Goal: Task Accomplishment & Management: Use online tool/utility

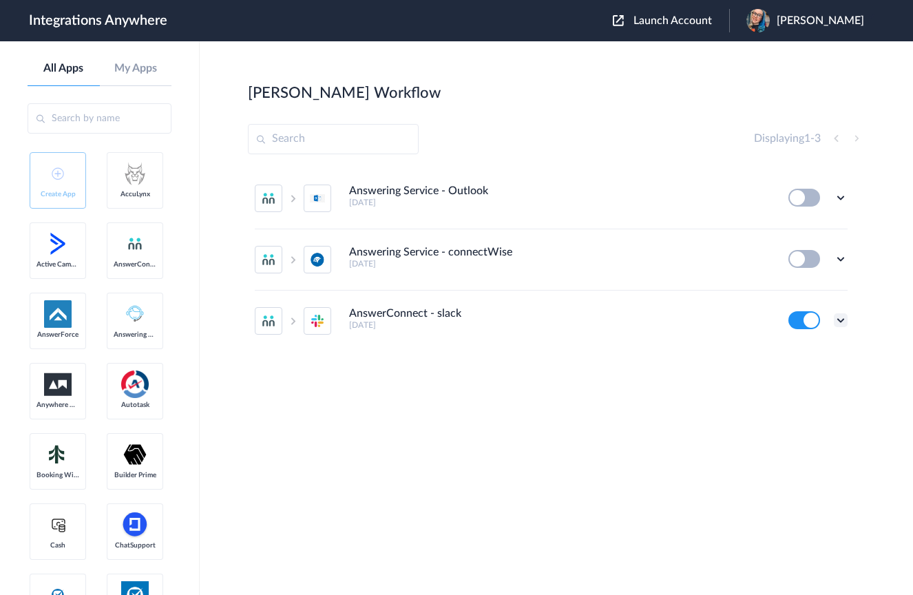
click at [842, 322] on icon at bounding box center [841, 320] width 14 height 14
drag, startPoint x: 802, startPoint y: 236, endPoint x: 798, endPoint y: 242, distance: 7.7
click at [801, 236] on li "Edit" at bounding box center [803, 235] width 90 height 25
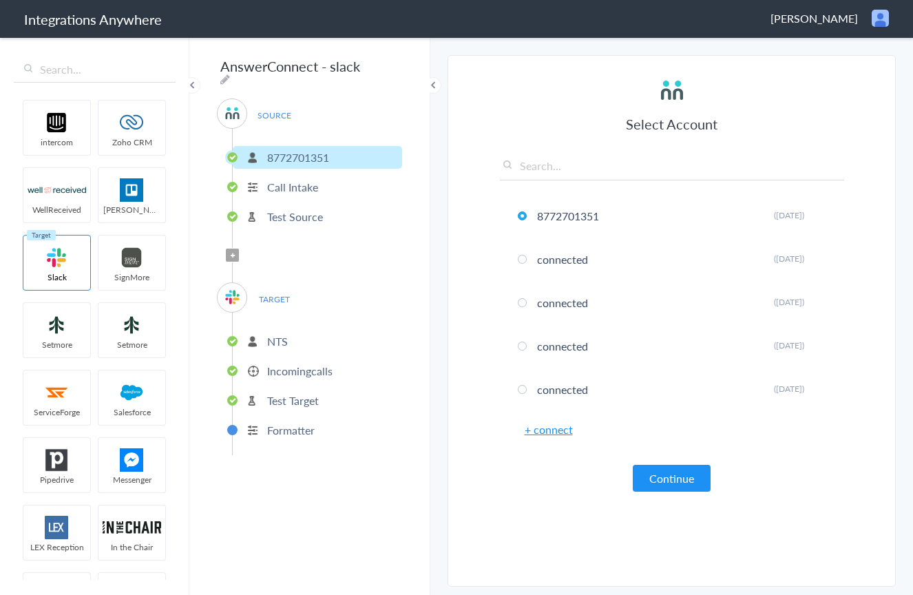
click at [683, 483] on button "Continue" at bounding box center [672, 478] width 78 height 27
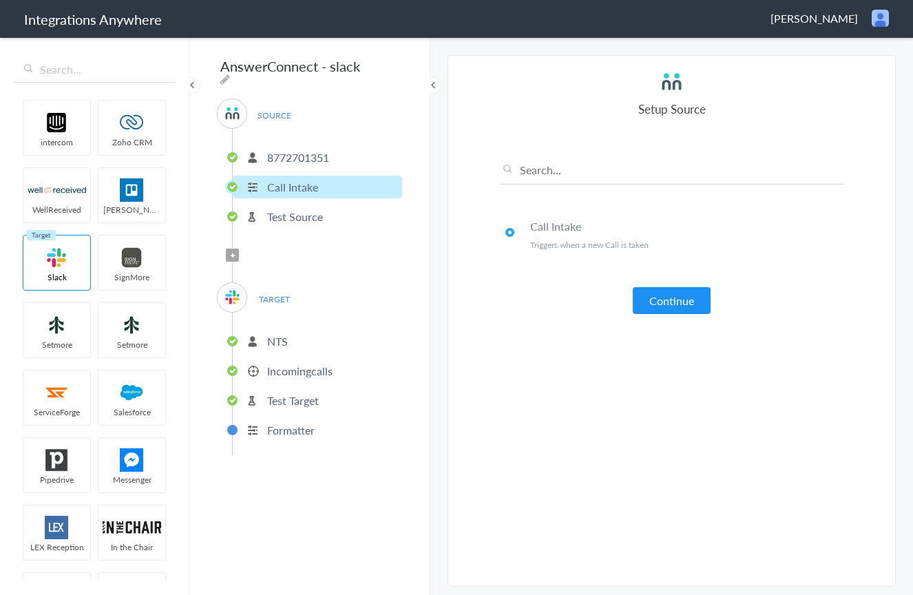
click at [664, 307] on button "Continue" at bounding box center [672, 300] width 78 height 27
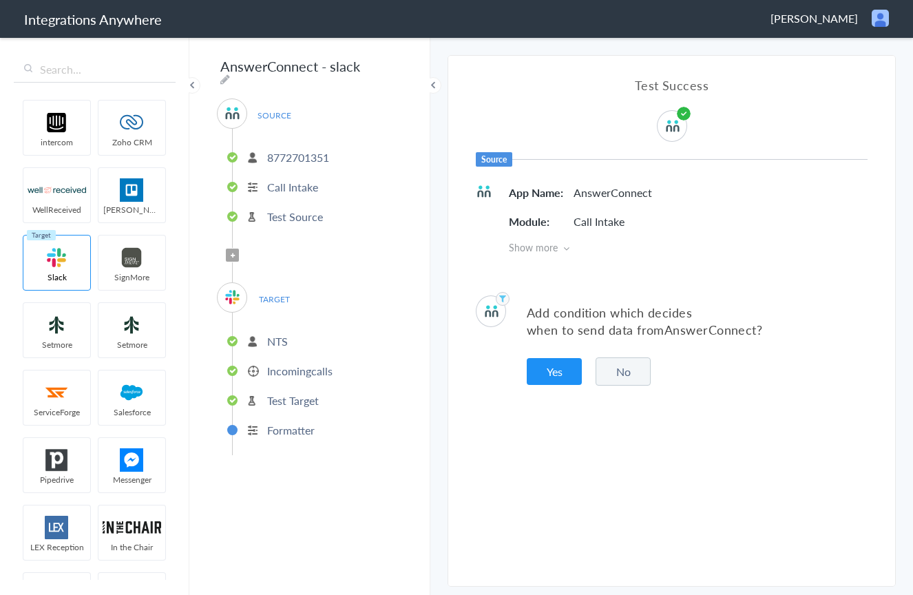
click at [548, 375] on button "Yes" at bounding box center [554, 371] width 55 height 27
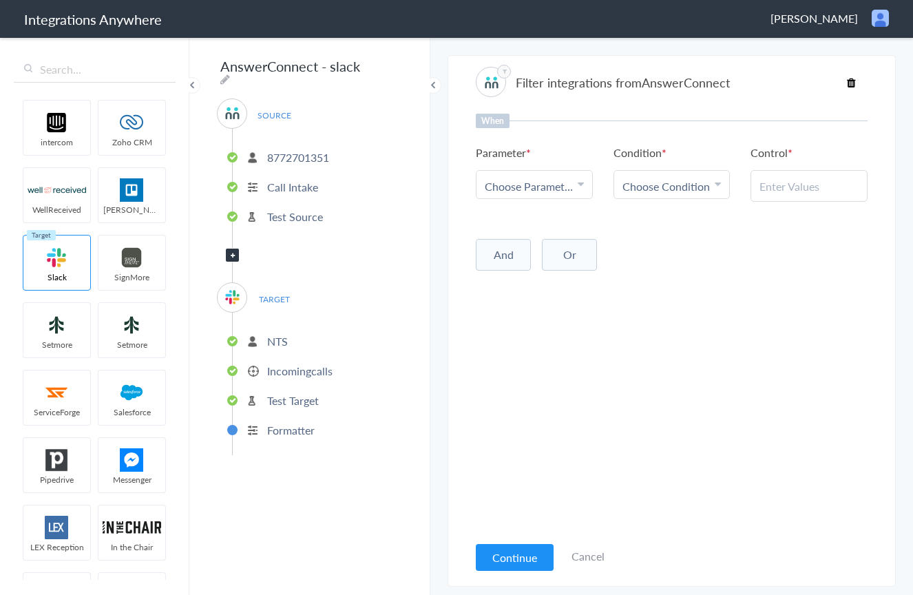
drag, startPoint x: 586, startPoint y: 556, endPoint x: 595, endPoint y: 544, distance: 14.7
click at [585, 556] on link "Cancel" at bounding box center [588, 556] width 33 height 16
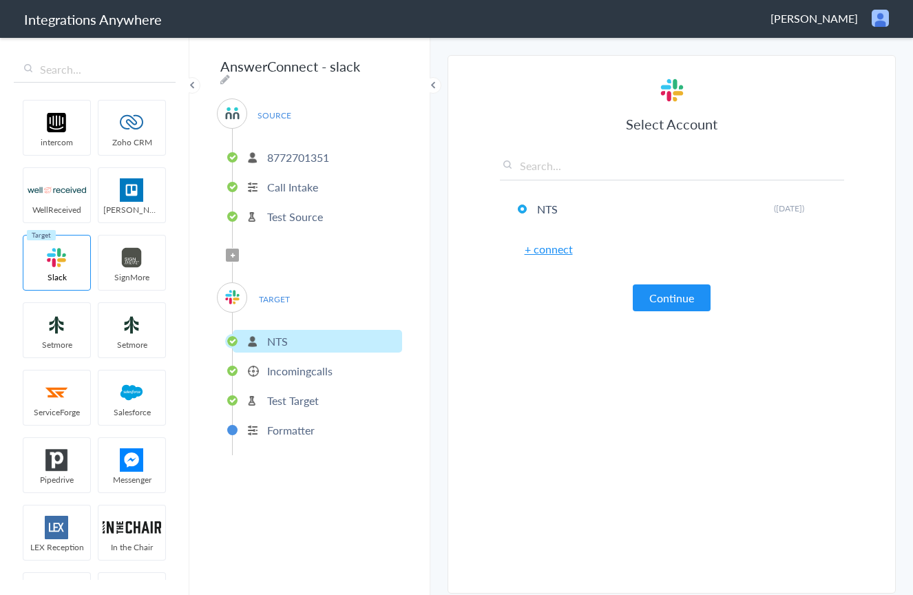
drag, startPoint x: 677, startPoint y: 297, endPoint x: 646, endPoint y: 362, distance: 71.8
click at [676, 297] on button "Continue" at bounding box center [672, 297] width 78 height 27
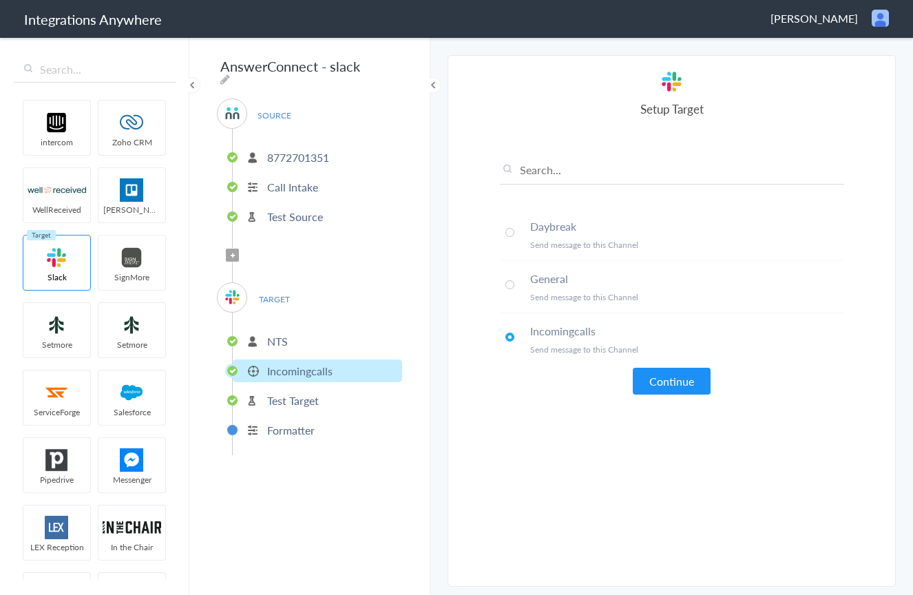
drag, startPoint x: 669, startPoint y: 388, endPoint x: 637, endPoint y: 406, distance: 36.4
click at [669, 388] on button "Continue" at bounding box center [672, 381] width 78 height 27
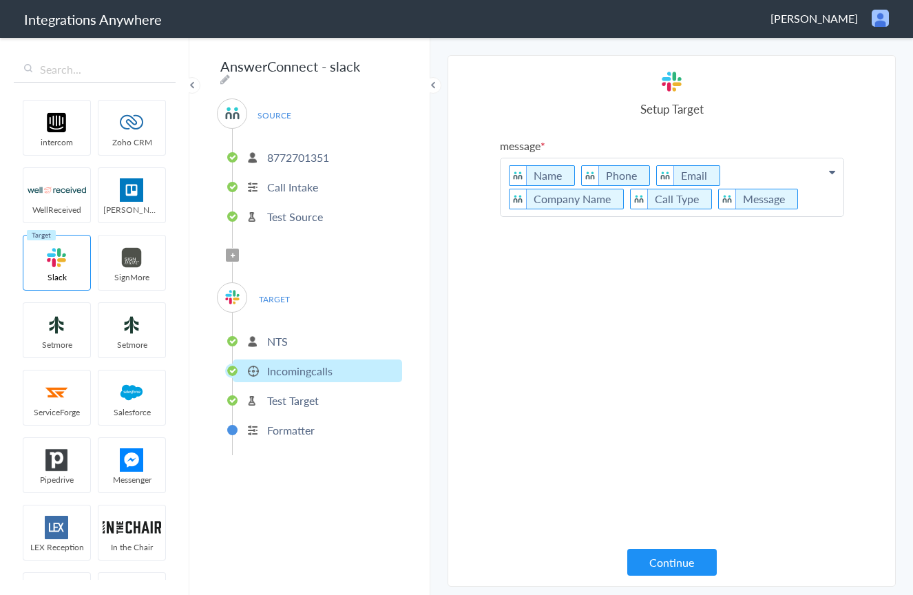
click at [644, 563] on button "Continue" at bounding box center [672, 562] width 90 height 27
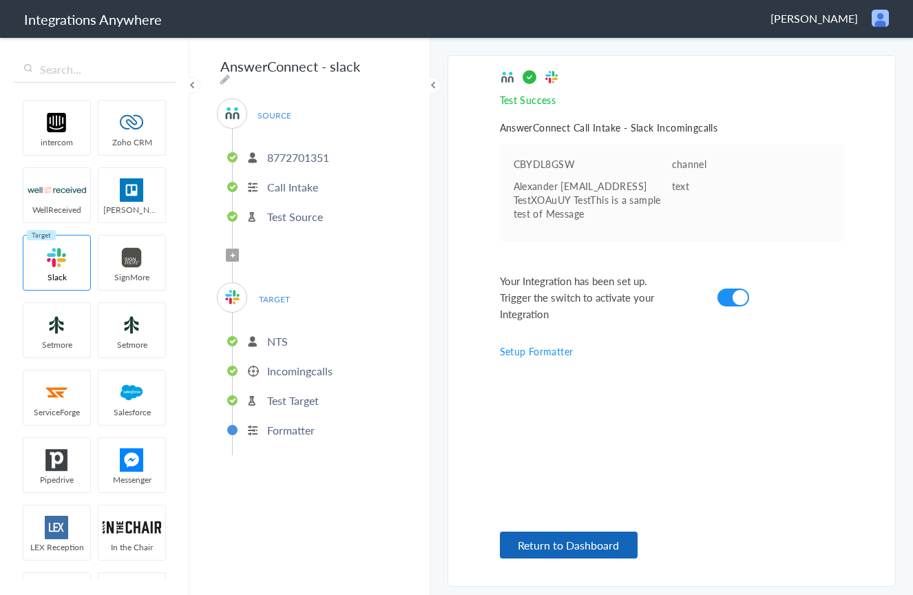
click at [552, 549] on button "Return to Dashboard" at bounding box center [569, 545] width 138 height 27
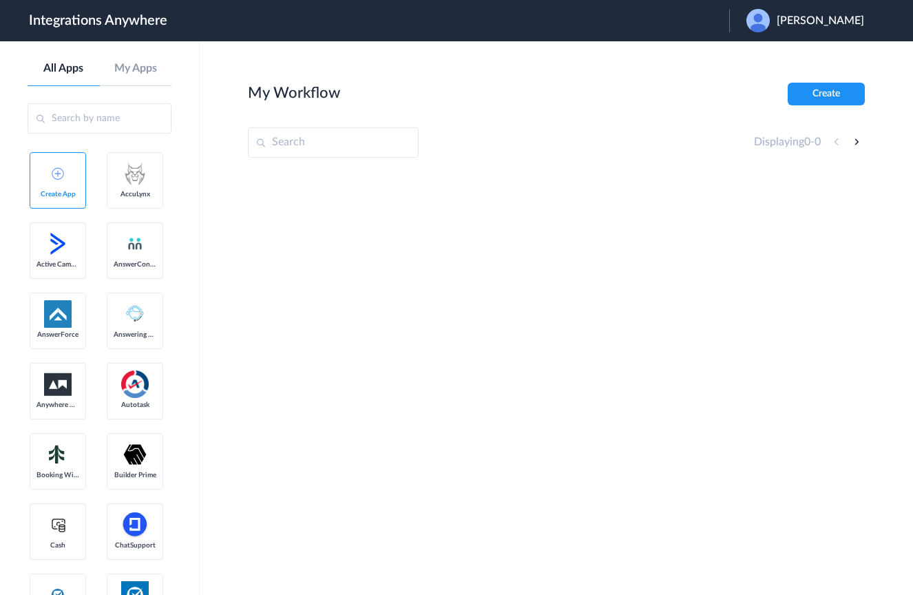
click at [350, 140] on input "text" at bounding box center [333, 142] width 171 height 30
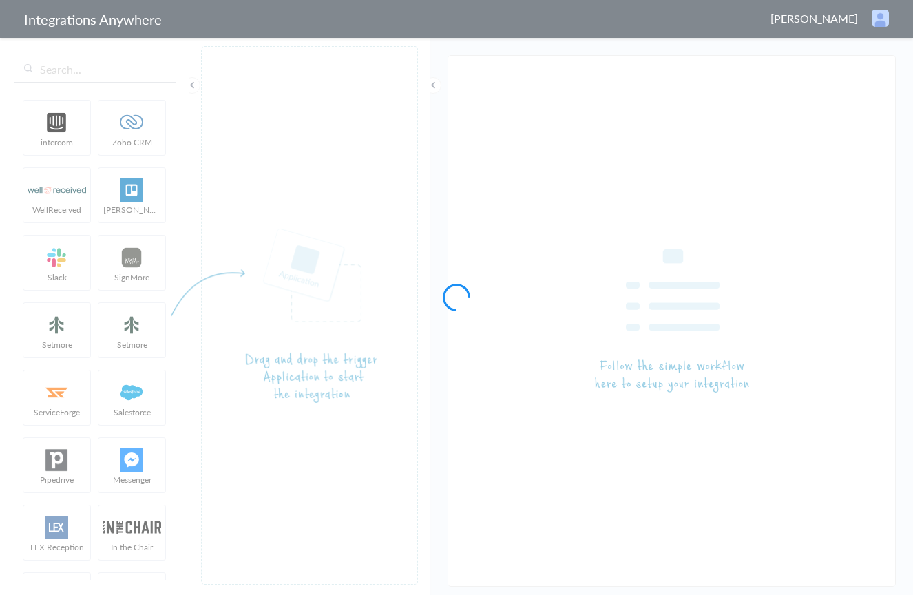
type input "AnswerConnect - slack"
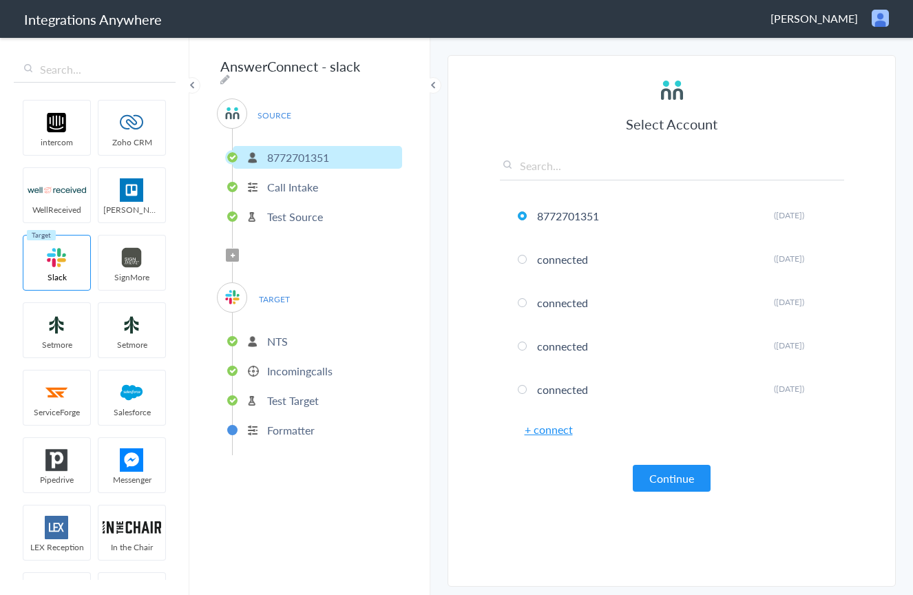
click at [689, 485] on button "Continue" at bounding box center [672, 478] width 78 height 27
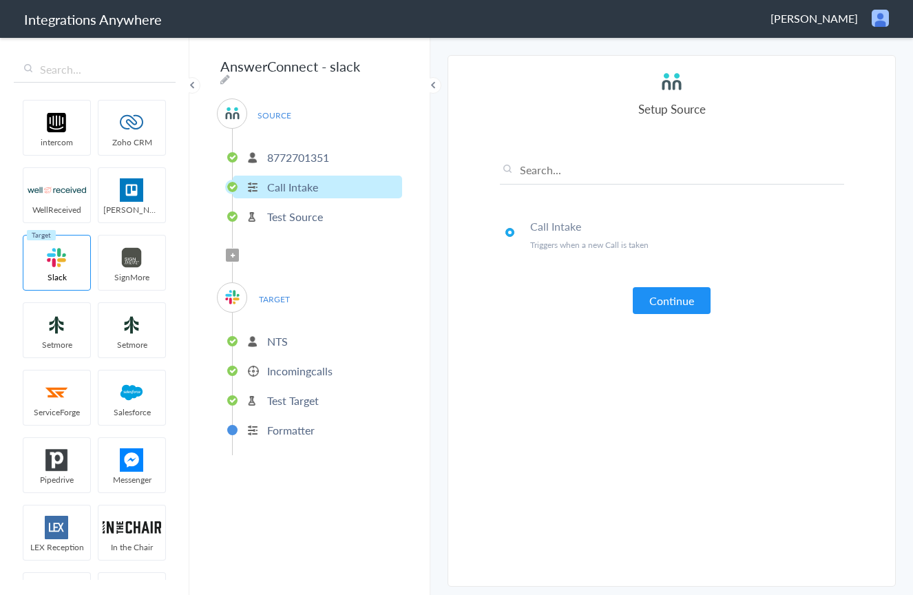
click at [660, 306] on button "Continue" at bounding box center [672, 300] width 78 height 27
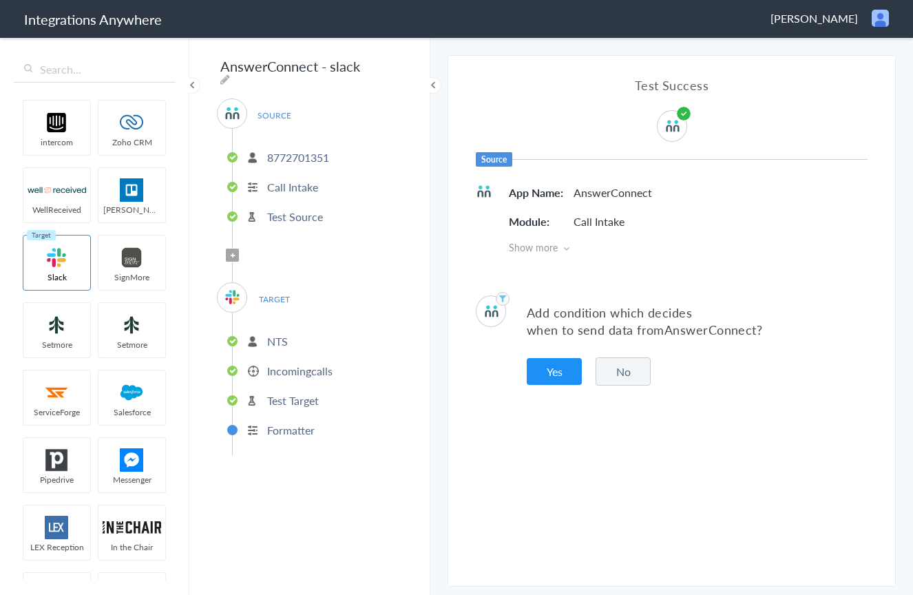
click at [605, 374] on button "No" at bounding box center [623, 371] width 55 height 28
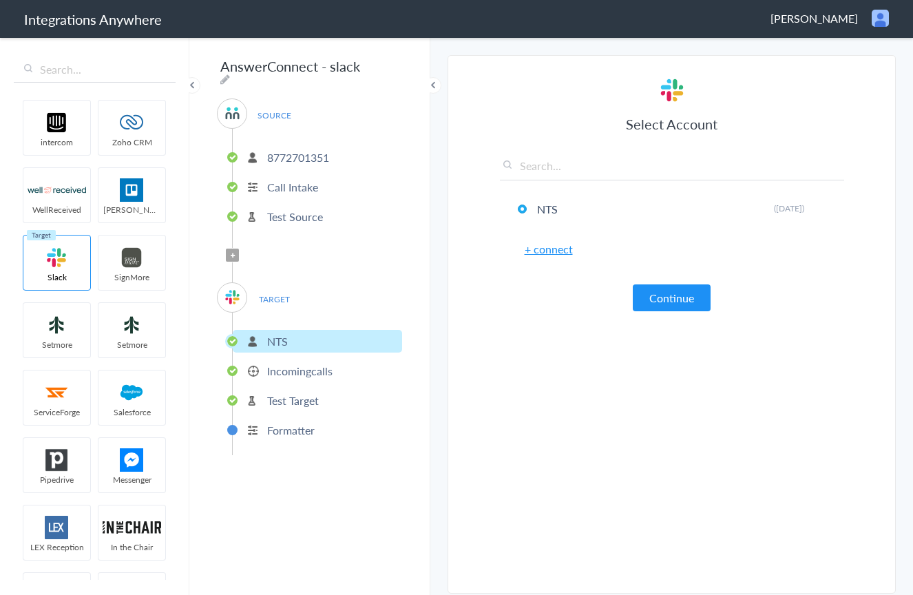
click at [672, 307] on button "Continue" at bounding box center [672, 297] width 78 height 27
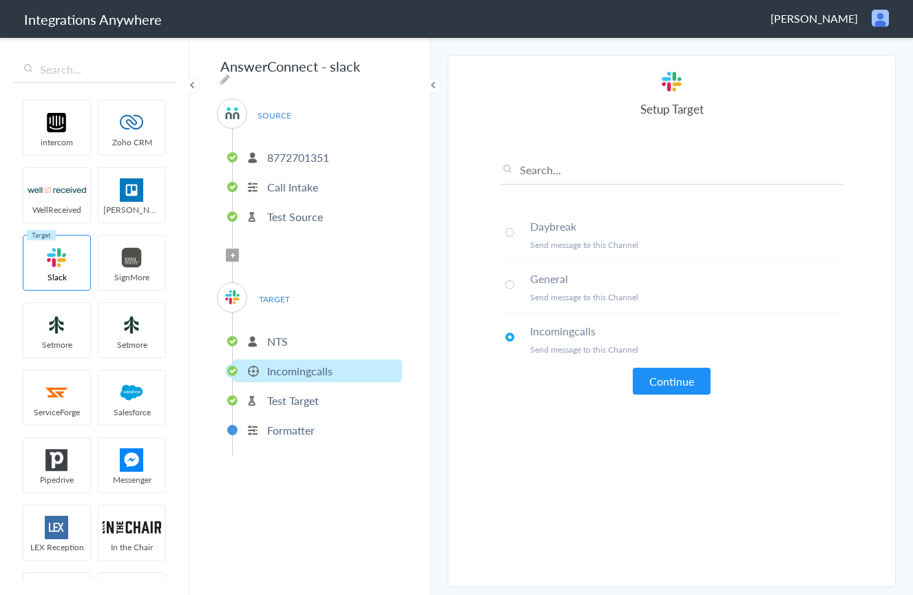
click at [659, 388] on button "Continue" at bounding box center [672, 381] width 78 height 27
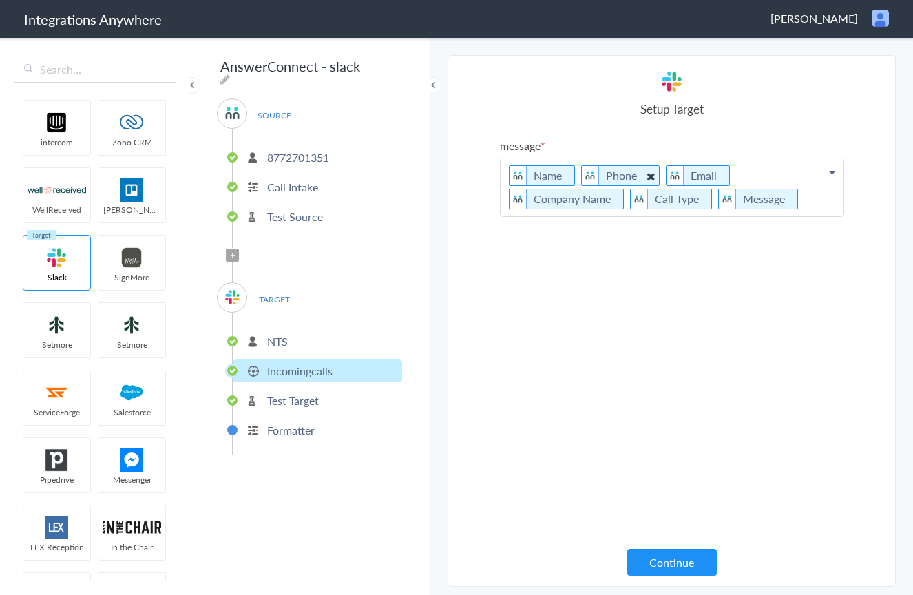
drag, startPoint x: 572, startPoint y: 178, endPoint x: 578, endPoint y: 183, distance: 8.8
click at [571, 178] on p "Name Phone Email Company Name Call Type Message" at bounding box center [672, 187] width 343 height 58
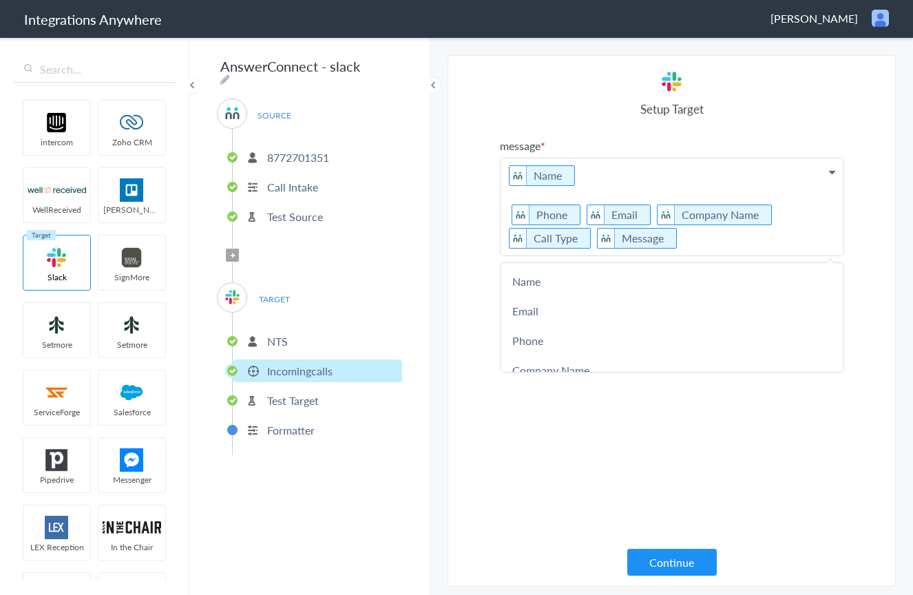
click at [578, 216] on p "Name Phone Email Company Name Call Type Message" at bounding box center [672, 206] width 343 height 97
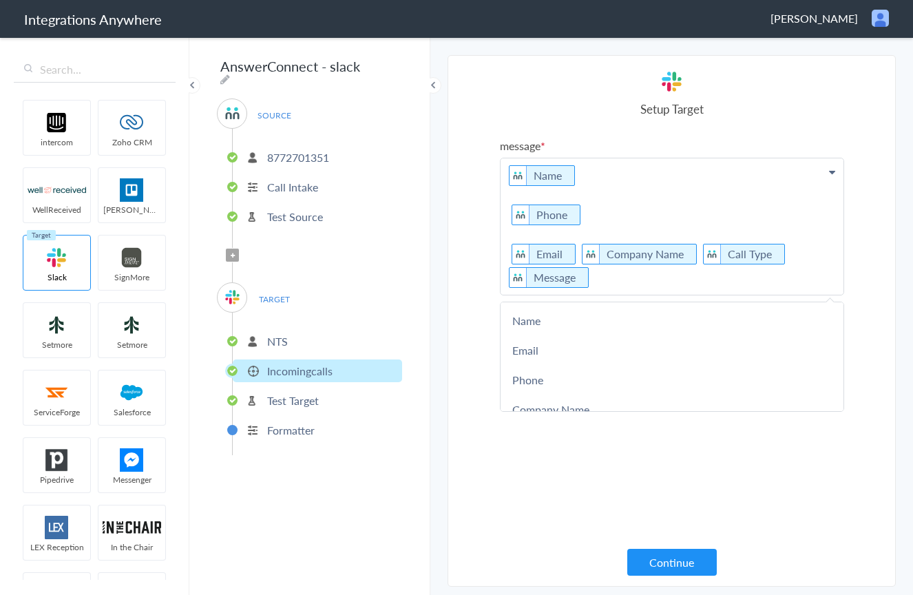
click at [573, 251] on p "Name Phone Email Company Name Call Type Message" at bounding box center [672, 226] width 343 height 136
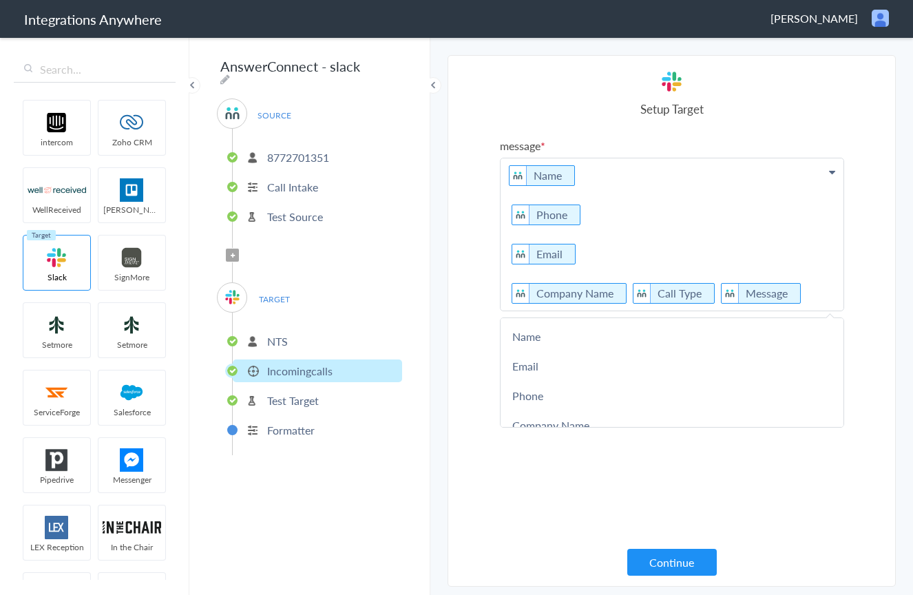
click at [624, 292] on p "Name Phone Email Company Name Call Type Message" at bounding box center [672, 234] width 343 height 152
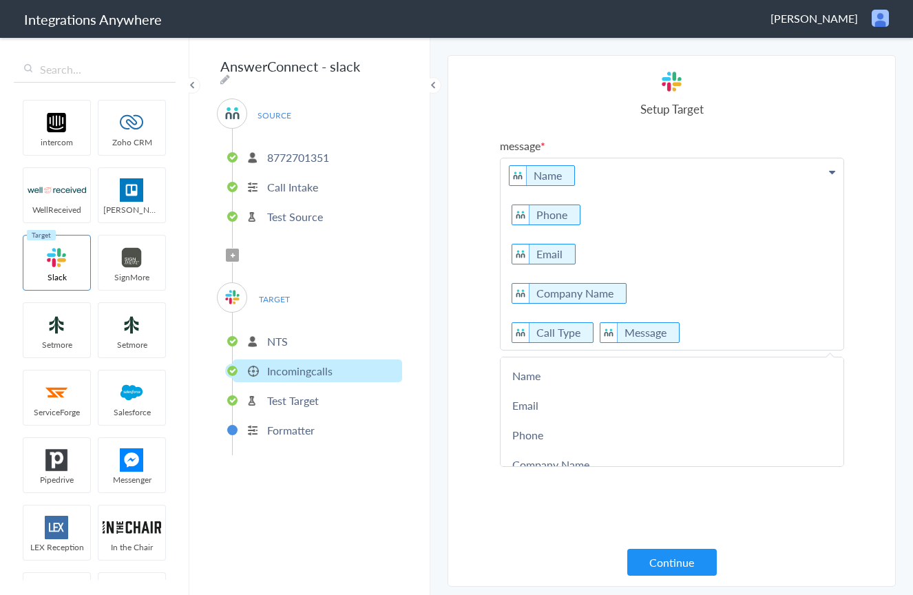
click at [589, 336] on p "Name Phone Email Company Name Call Type Message" at bounding box center [672, 253] width 343 height 191
click at [507, 176] on p "Name Phone Email Company Name Call Type Message" at bounding box center [672, 273] width 343 height 231
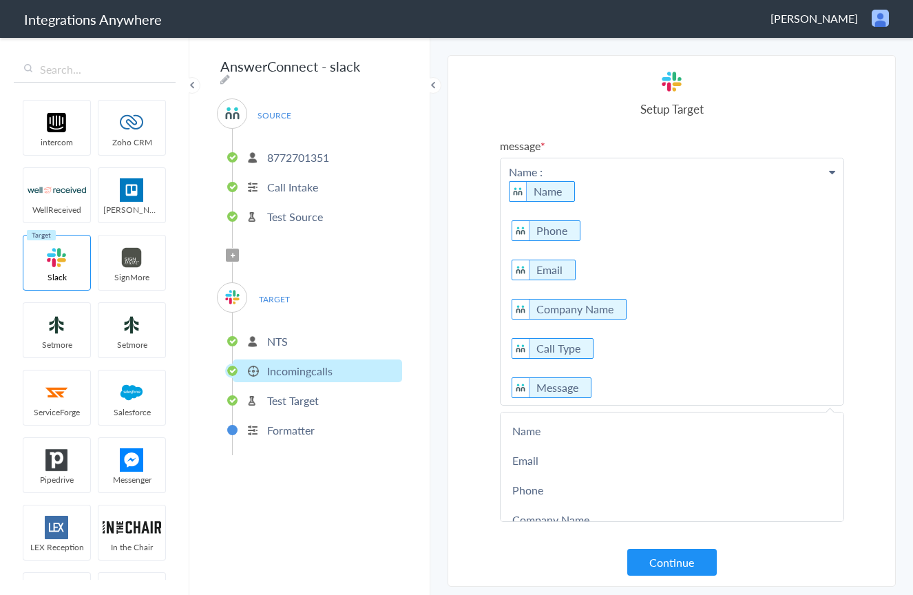
click at [505, 191] on p "Name : Name Phone Email Company Name Call Type Message" at bounding box center [672, 281] width 343 height 247
click at [505, 191] on p "Name Name Phone Email Company Name Call Type Message" at bounding box center [672, 281] width 343 height 247
click at [575, 192] on icon at bounding box center [574, 191] width 15 height 17
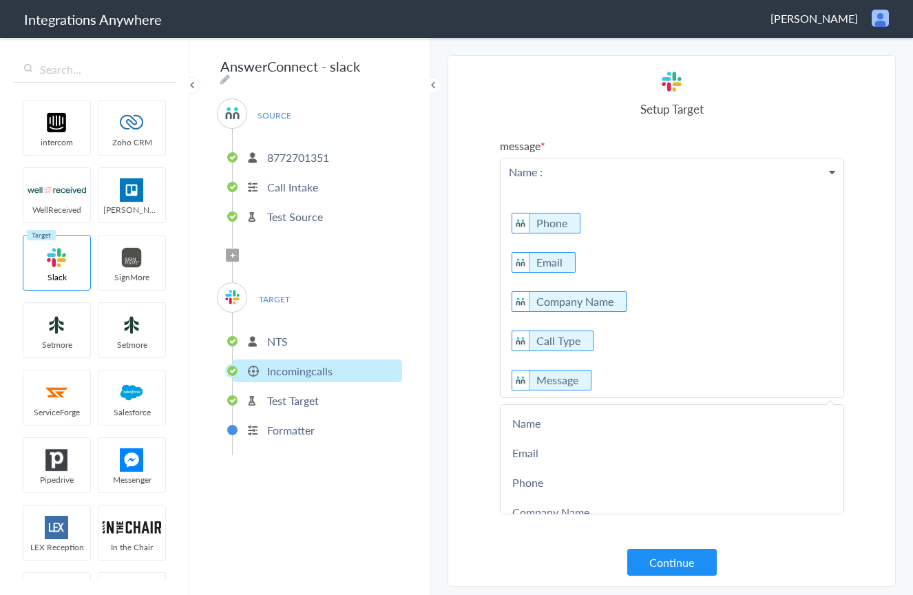
click at [569, 174] on p "Name : Phone Email Company Name Call Type Message" at bounding box center [672, 277] width 343 height 239
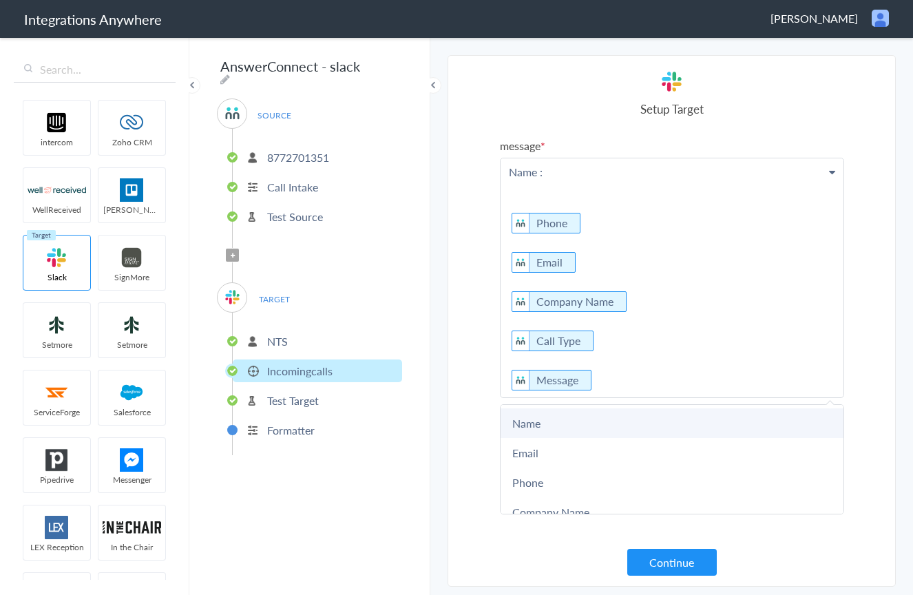
click at [570, 425] on link "Name" at bounding box center [672, 423] width 343 height 30
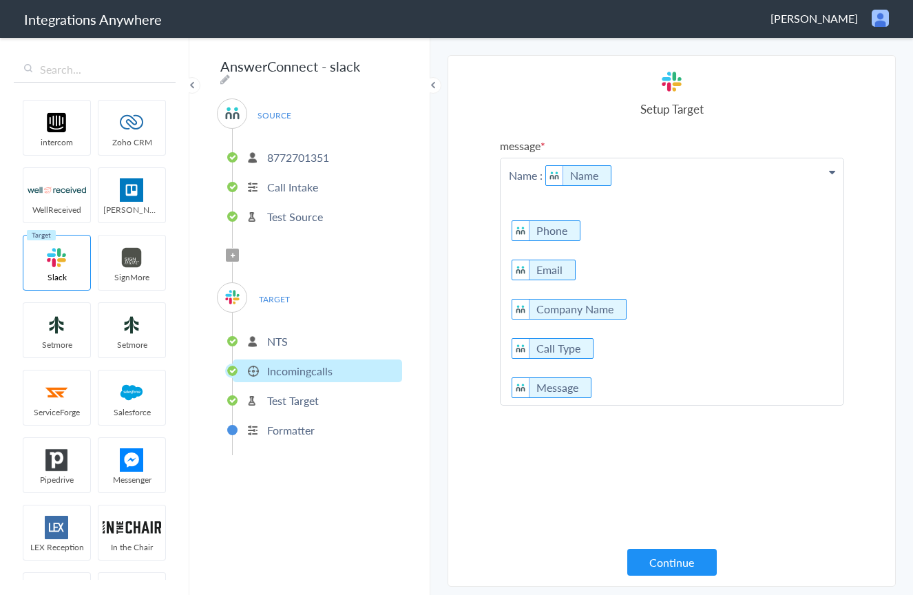
click at [535, 207] on p "Name : Name Phone Email Company Name Call Type Message" at bounding box center [672, 281] width 343 height 247
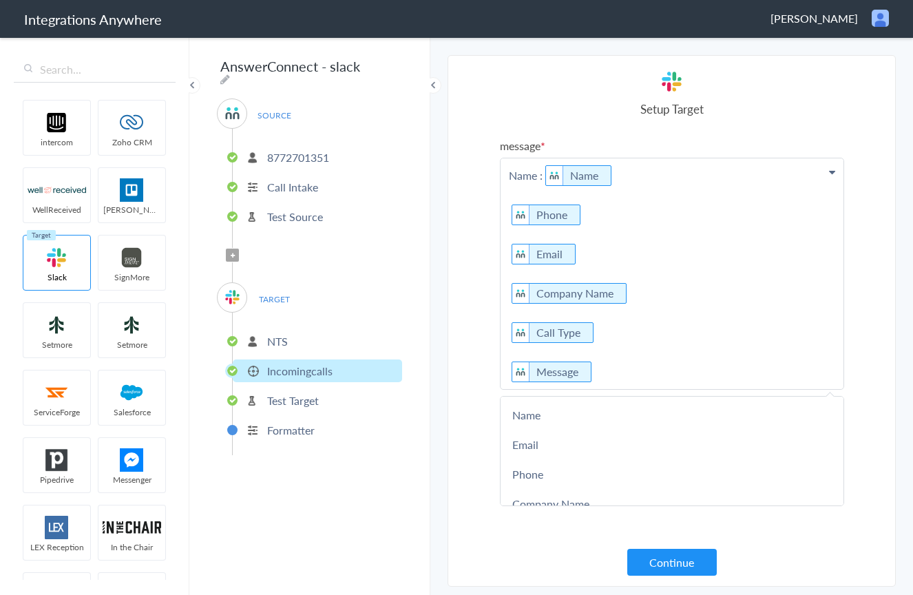
click at [507, 217] on p "Name : Name Phone Email Company Name Call Type Message" at bounding box center [672, 273] width 343 height 231
click at [506, 254] on p "Name : Name Phone : Phone Email Company Name Call Type Message" at bounding box center [672, 273] width 343 height 231
click at [504, 292] on p "Name : Name Phone : Phone Email : Email Company Name Call Type Message" at bounding box center [672, 273] width 343 height 231
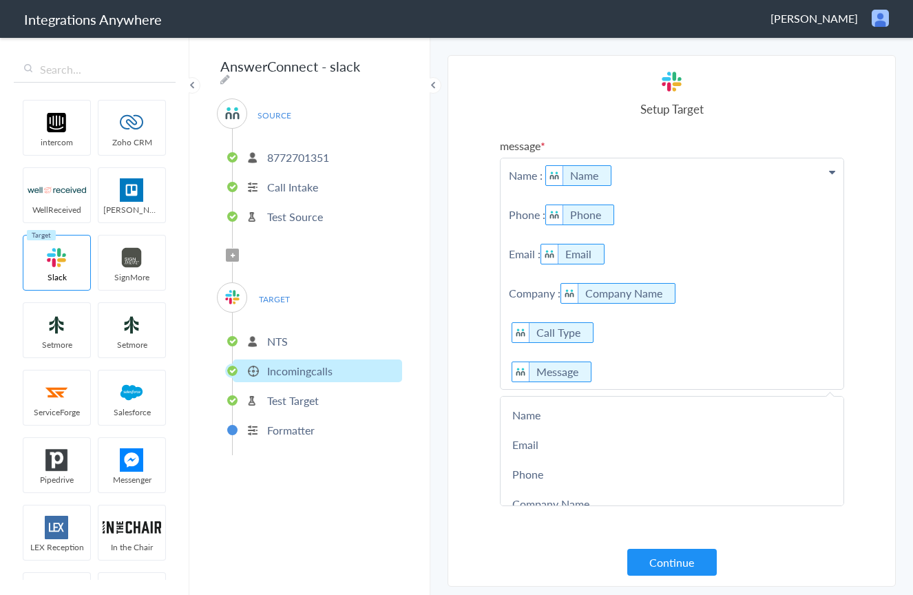
click at [503, 331] on p "Name : Name Phone : Phone Email : Email Company : Company Name Call Type Message" at bounding box center [672, 273] width 343 height 231
click at [506, 368] on p "Name : Name Phone : Phone Email : Email Company : Company Name Call Type : Call…" at bounding box center [672, 273] width 343 height 231
click at [671, 373] on p "Name : Name Phone : Phone Email : Email Company : Company Name Call Type : Call…" at bounding box center [672, 273] width 343 height 231
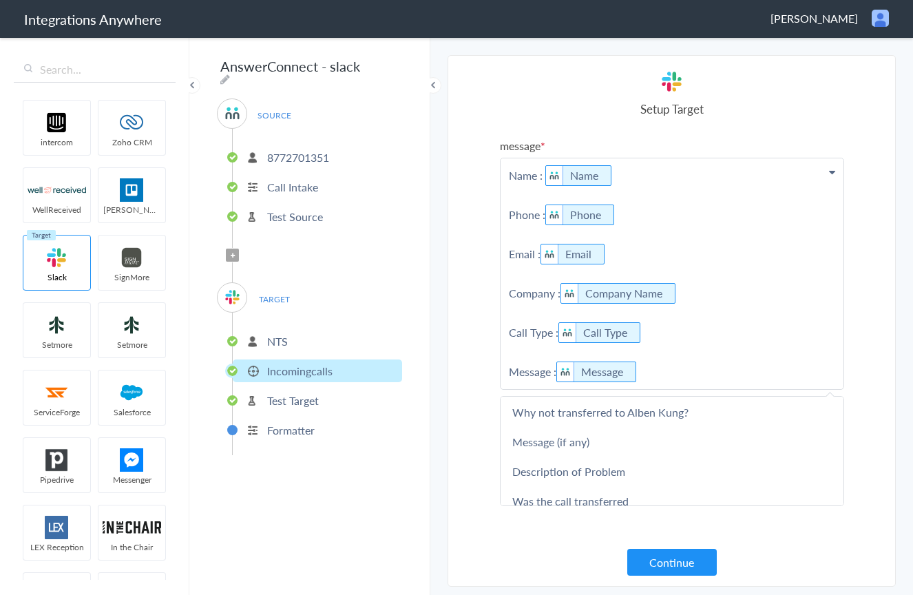
scroll to position [961, 0]
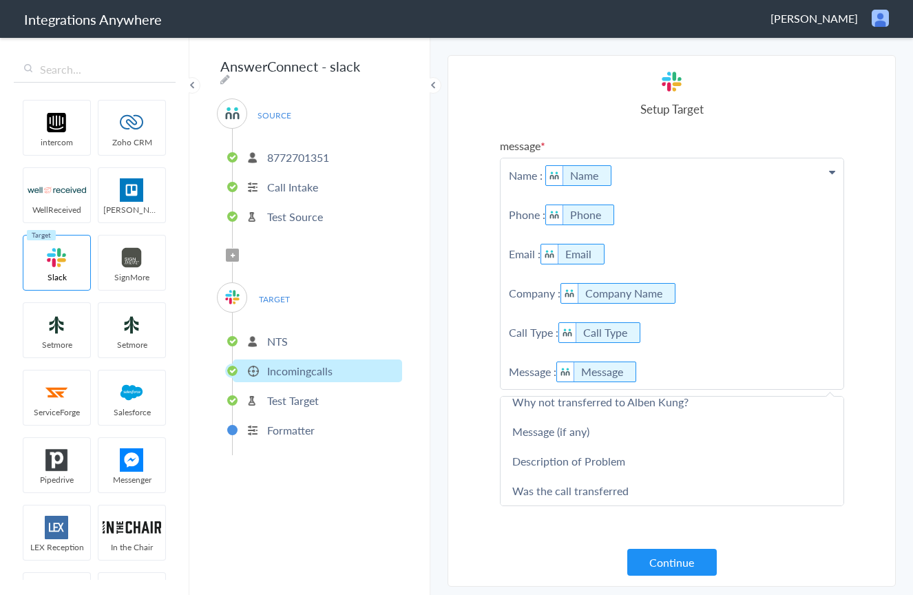
click at [648, 336] on p "Name : Name Phone : Phone Email : Email Company : Company Name Call Type : Call…" at bounding box center [672, 273] width 343 height 231
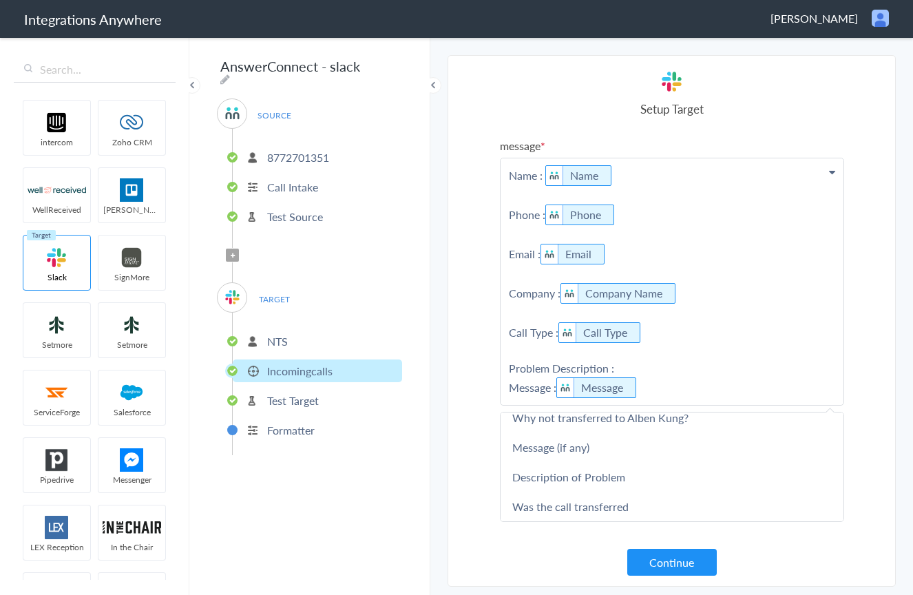
click at [603, 474] on link "Description of Problem" at bounding box center [672, 477] width 343 height 30
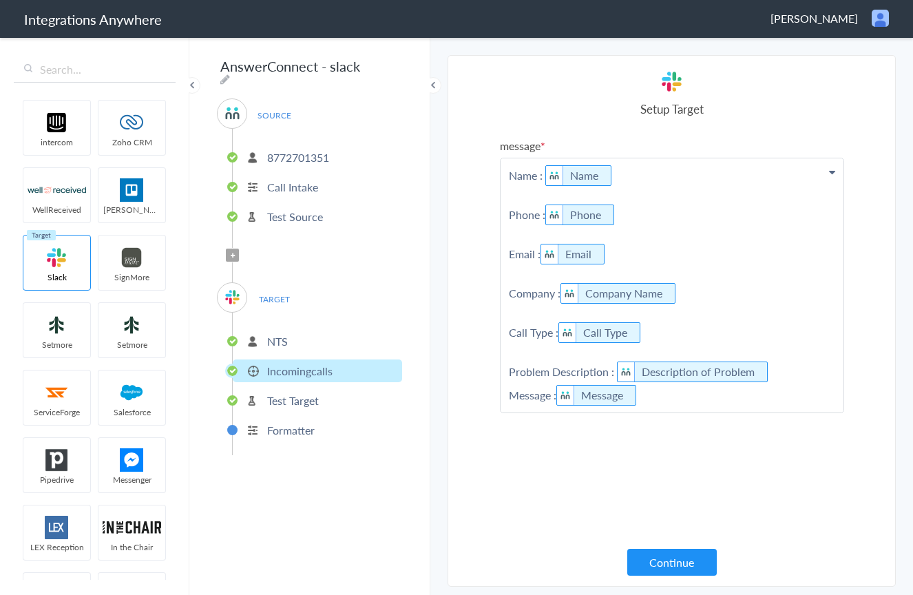
click at [527, 356] on p "Name : Name Phone : Phone Email : Email Company : Company Name Call Type : Call…" at bounding box center [672, 285] width 343 height 254
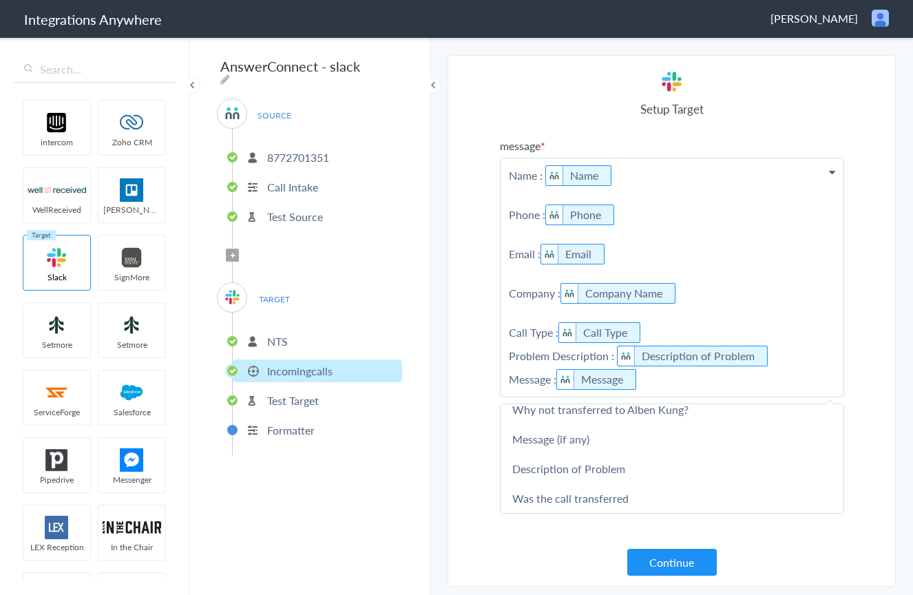
click at [513, 321] on p "Name : Name Phone : Phone Email : Email Company : Company Name Call Type : Call…" at bounding box center [672, 277] width 343 height 238
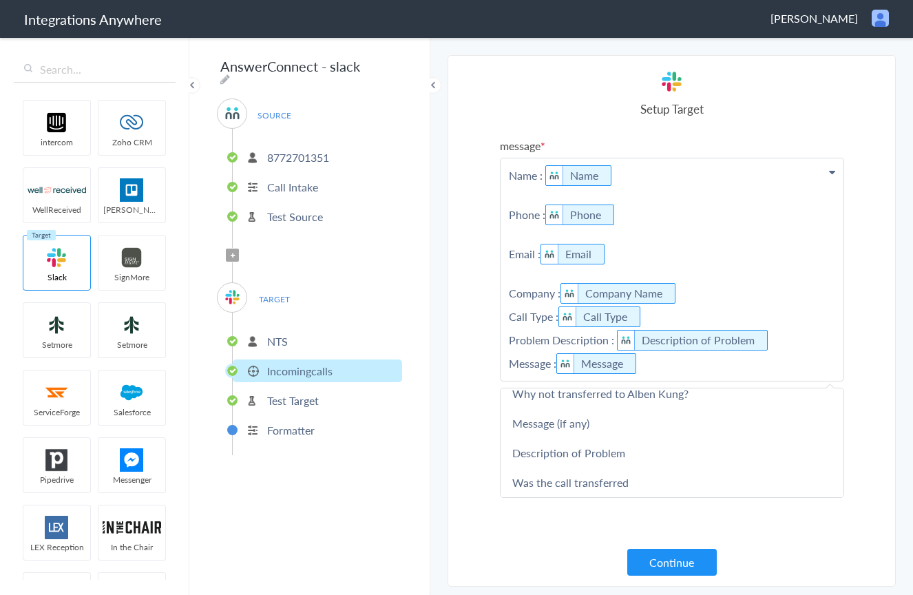
click at [511, 279] on p "Name : Name Phone : Phone Email : Email Company : Company Name Call Type : Call…" at bounding box center [672, 269] width 343 height 222
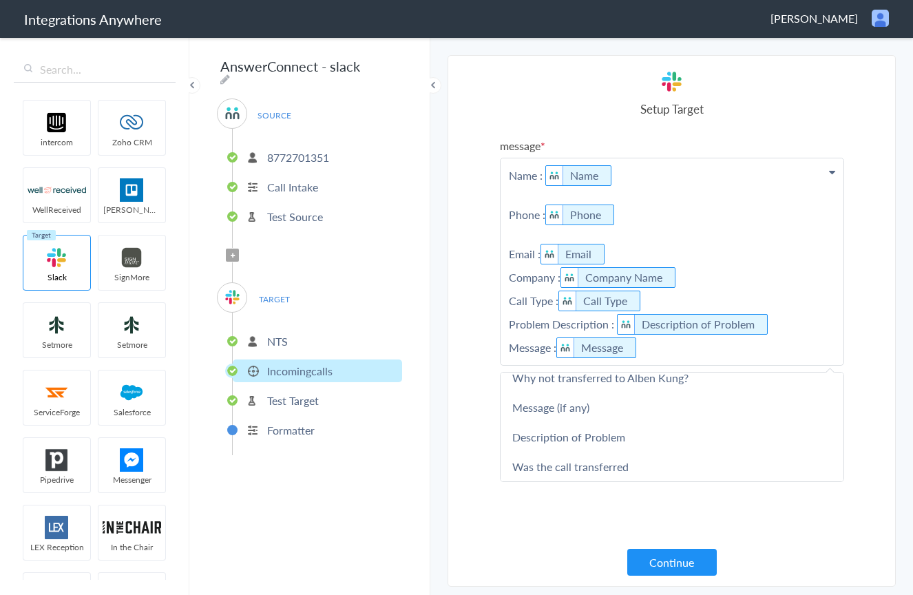
click at [514, 236] on p "Name : Name Phone : Phone Email : Email Company : Company Name Call Type : Call…" at bounding box center [672, 261] width 343 height 207
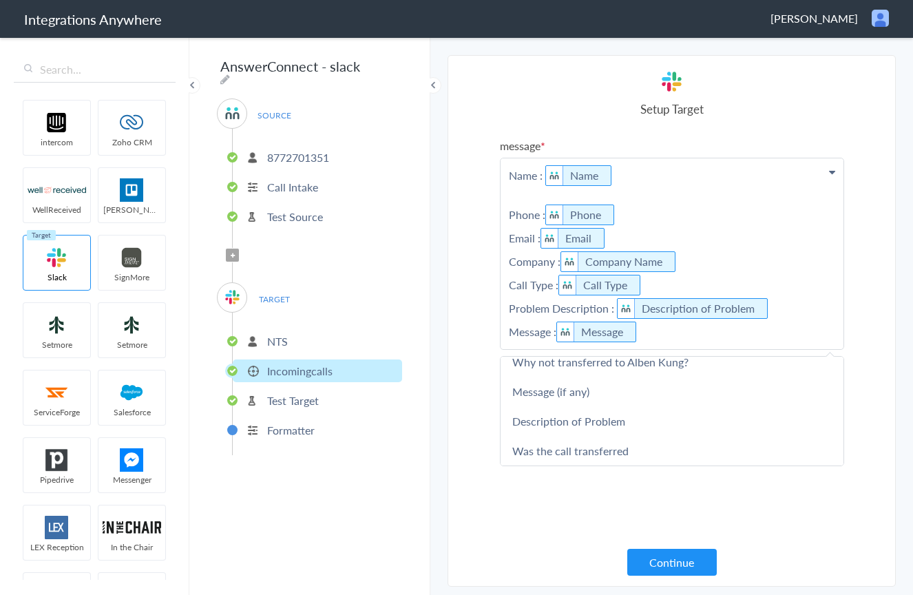
click at [510, 198] on p "Name : Name Phone : Phone Email : Email Company : Company Name Call Type : Call…" at bounding box center [672, 253] width 343 height 191
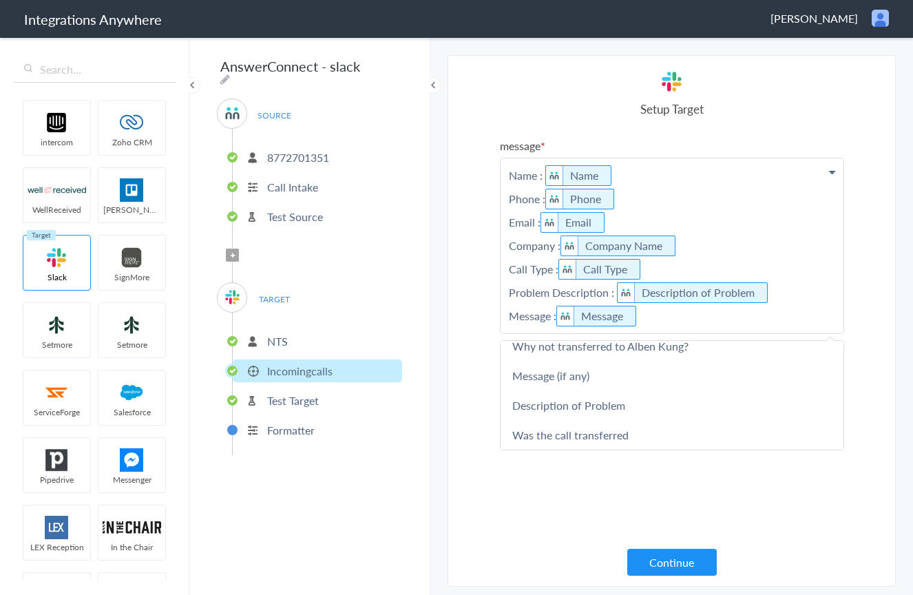
click at [822, 527] on div "message Name : Name Phone : Phone Email : Email Company : Company Name Call Typ…" at bounding box center [672, 344] width 344 height 413
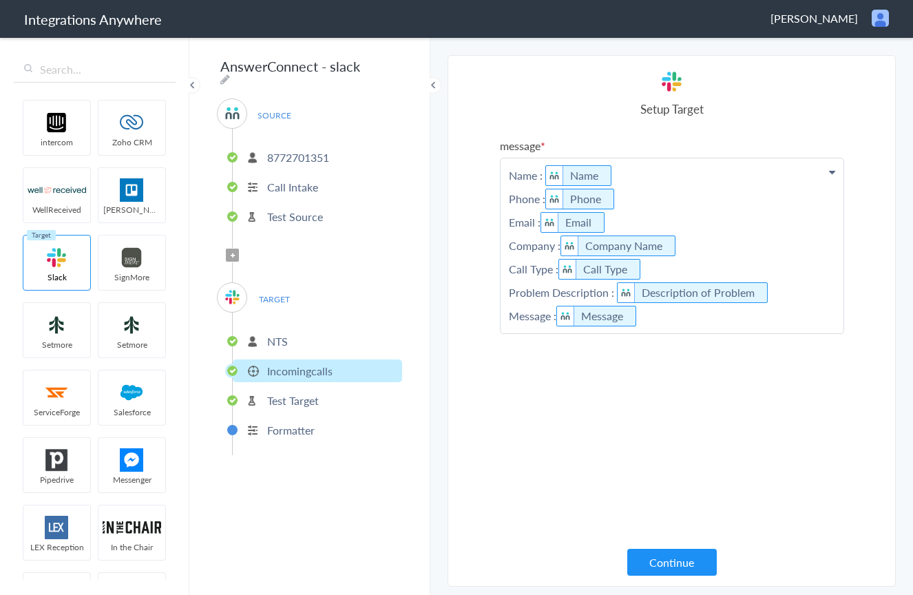
click at [681, 562] on button "Continue" at bounding box center [672, 562] width 90 height 27
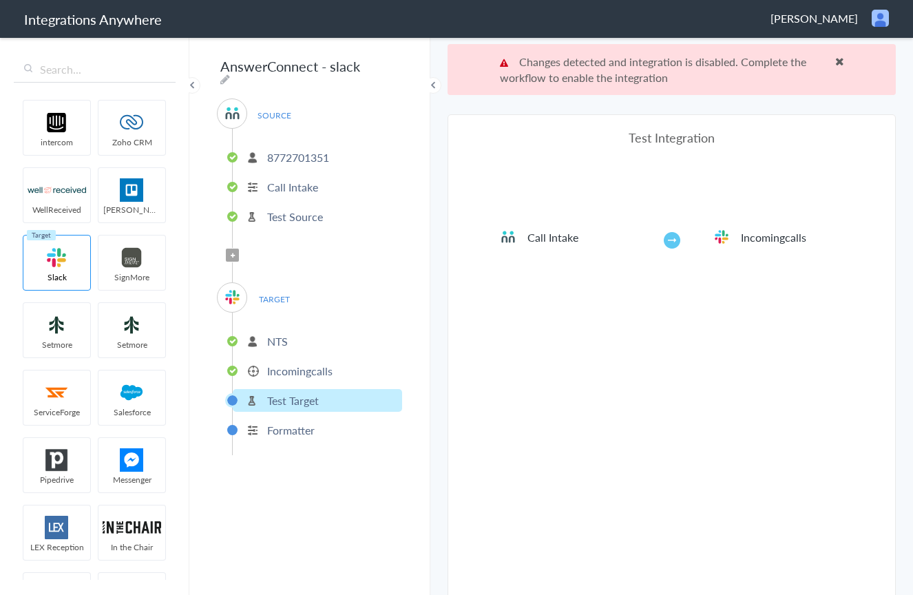
click at [839, 62] on span at bounding box center [839, 61] width 9 height 11
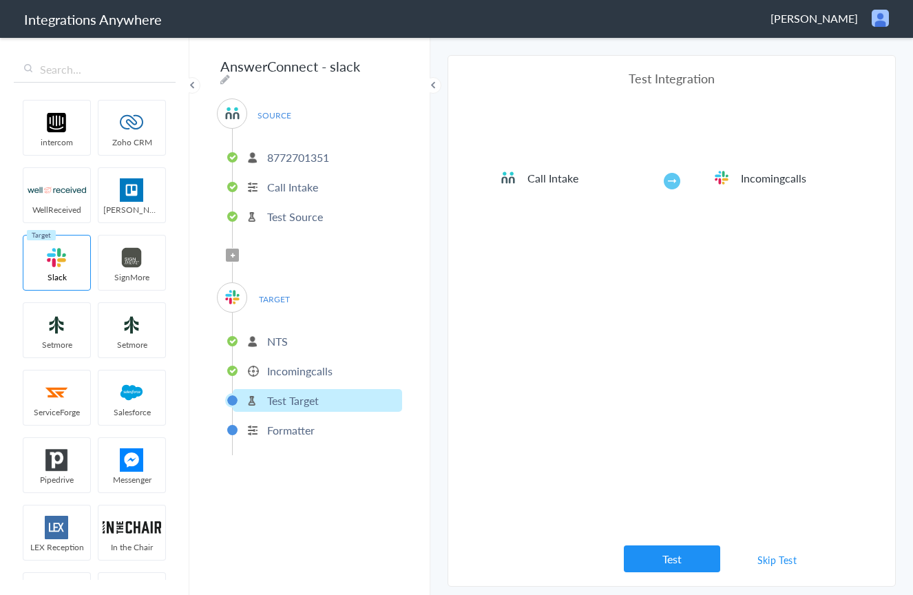
click at [683, 565] on button "Test" at bounding box center [672, 558] width 96 height 27
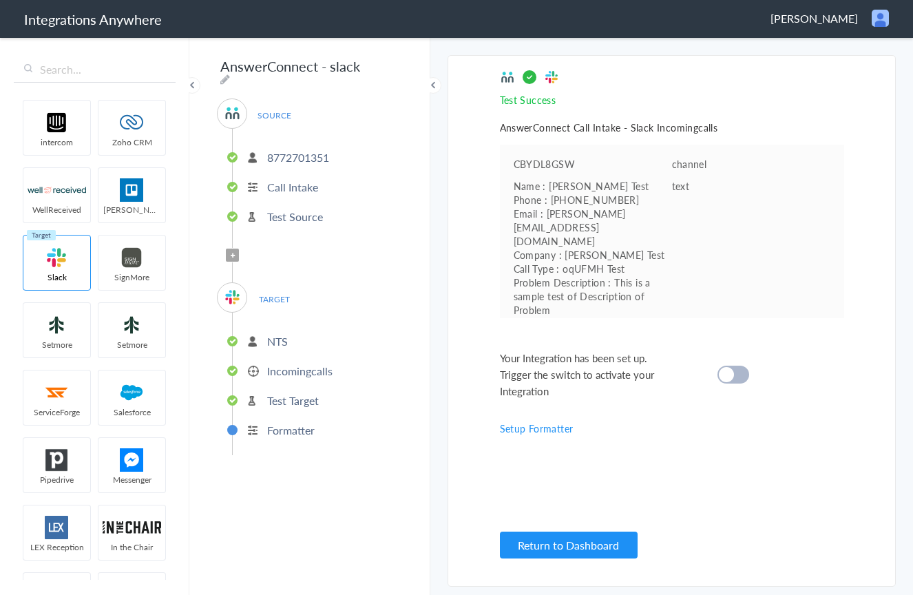
click at [740, 373] on div at bounding box center [734, 375] width 32 height 18
click at [561, 554] on button "Return to Dashboard" at bounding box center [569, 545] width 138 height 27
